Goal: Navigation & Orientation: Understand site structure

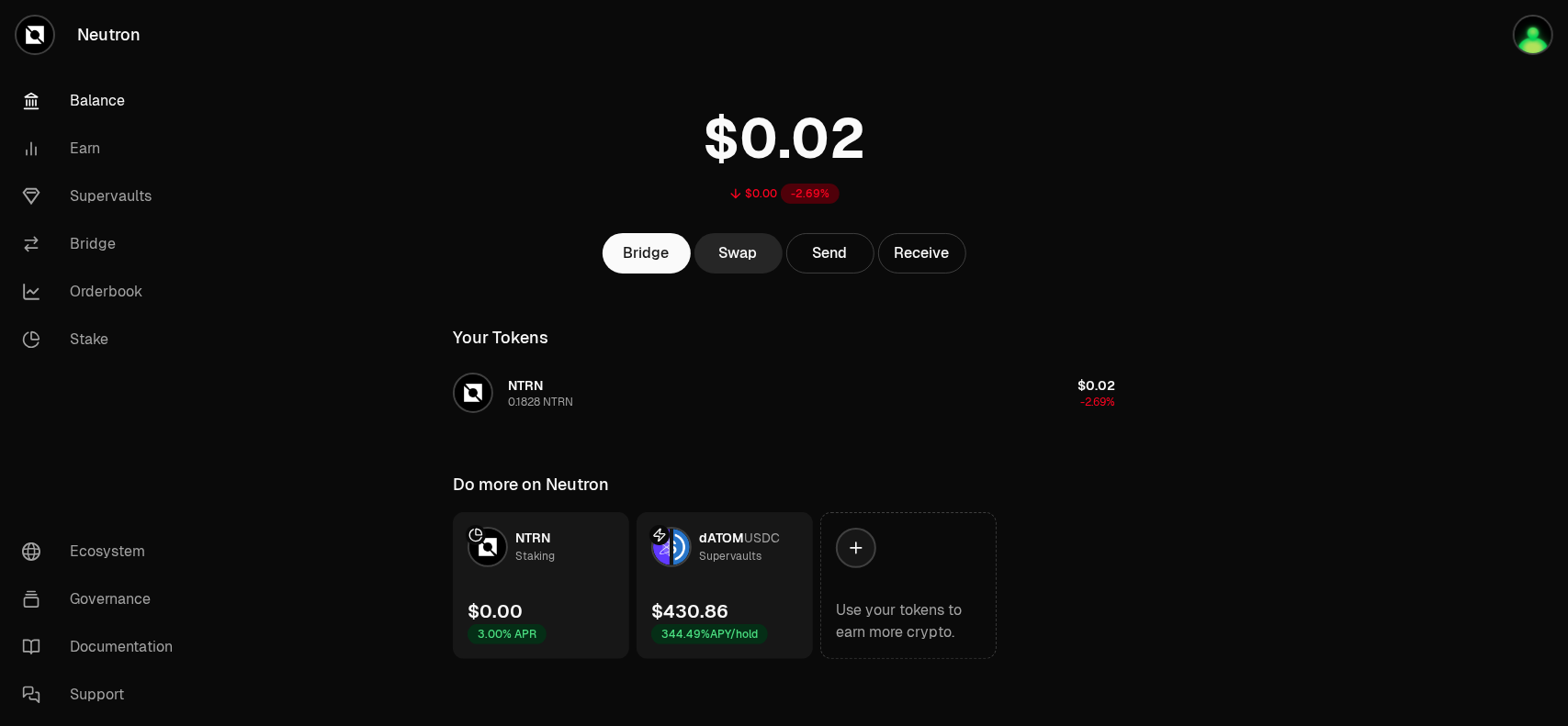
scroll to position [45, 0]
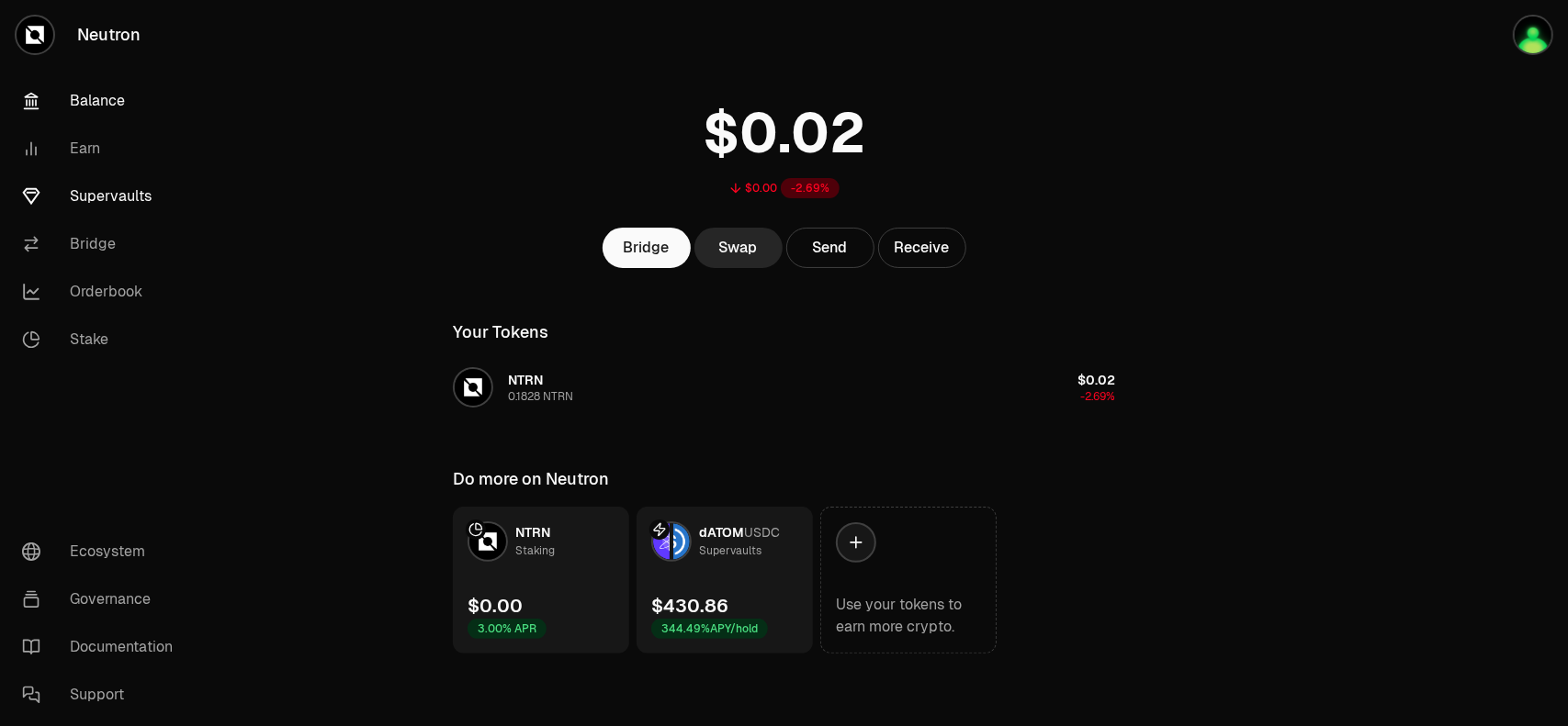
click at [121, 202] on link "Supervaults" at bounding box center [103, 196] width 191 height 47
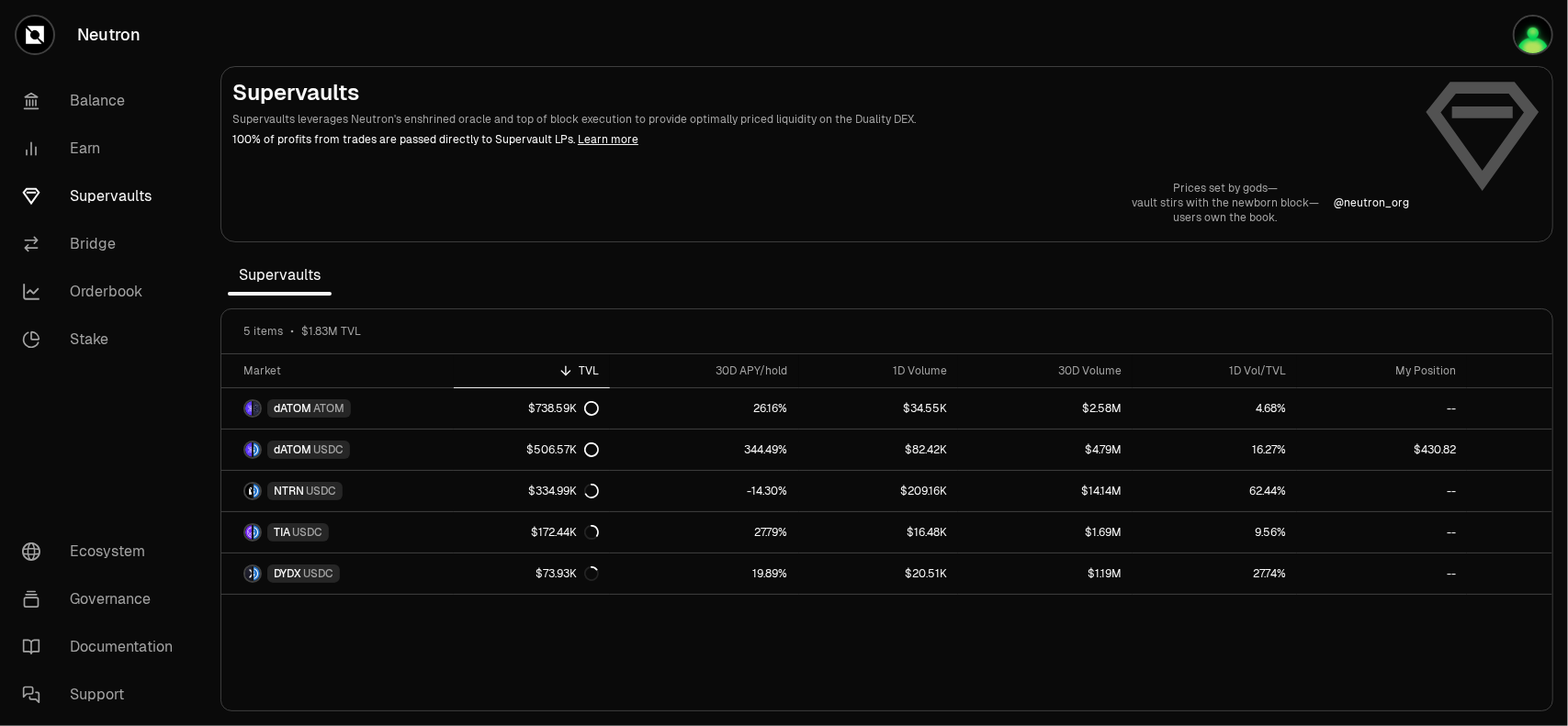
click at [106, 197] on link "Supervaults" at bounding box center [103, 196] width 191 height 47
click at [99, 102] on link "Balance" at bounding box center [103, 100] width 191 height 47
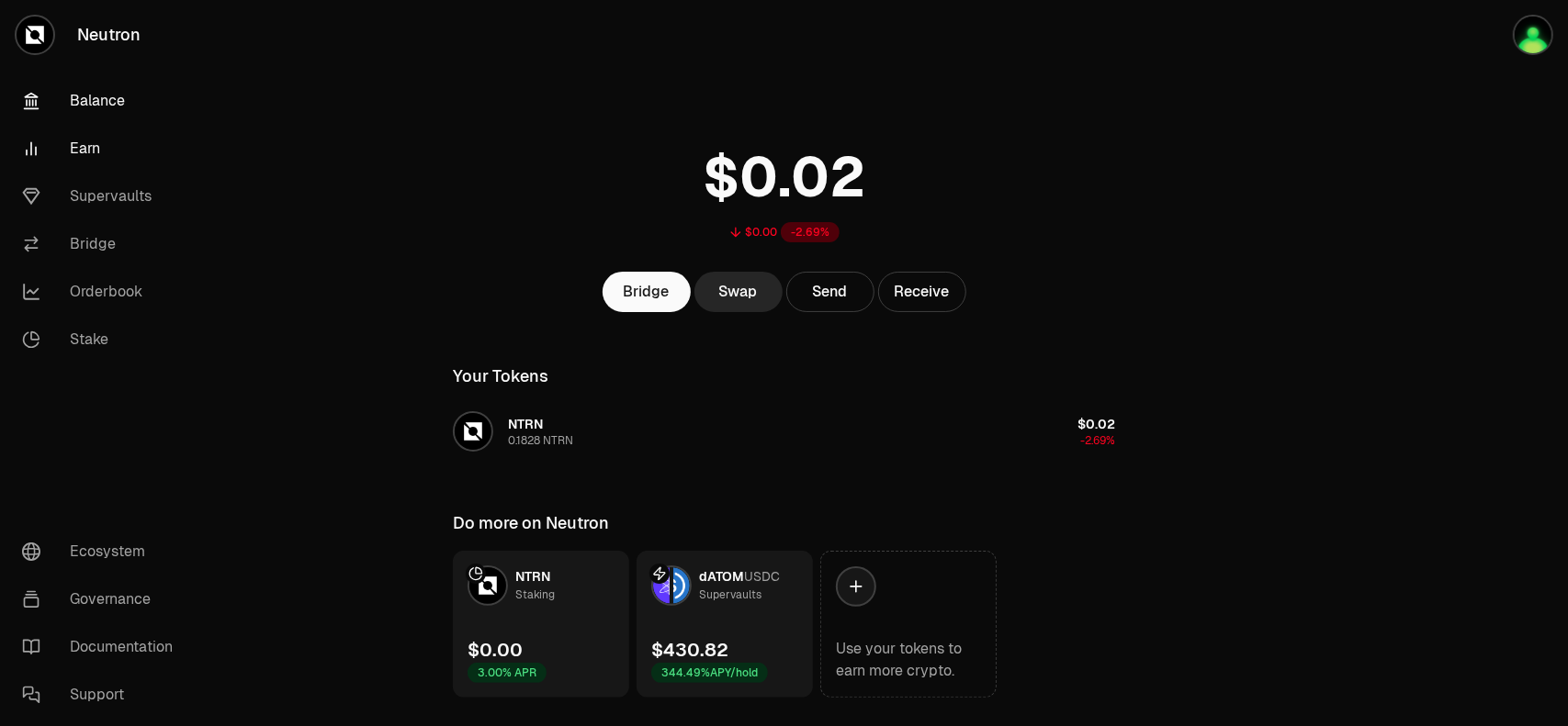
click at [81, 155] on link "Earn" at bounding box center [103, 148] width 191 height 47
click at [89, 198] on link "Supervaults" at bounding box center [103, 196] width 191 height 47
